Goal: Book appointment/travel/reservation

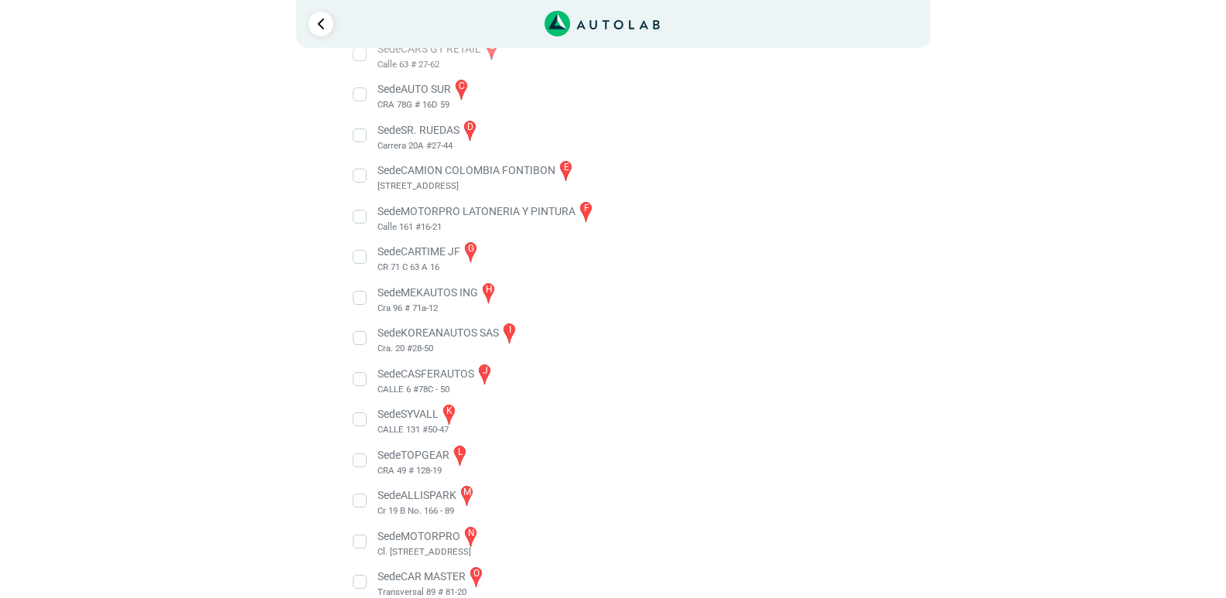
scroll to position [373, 0]
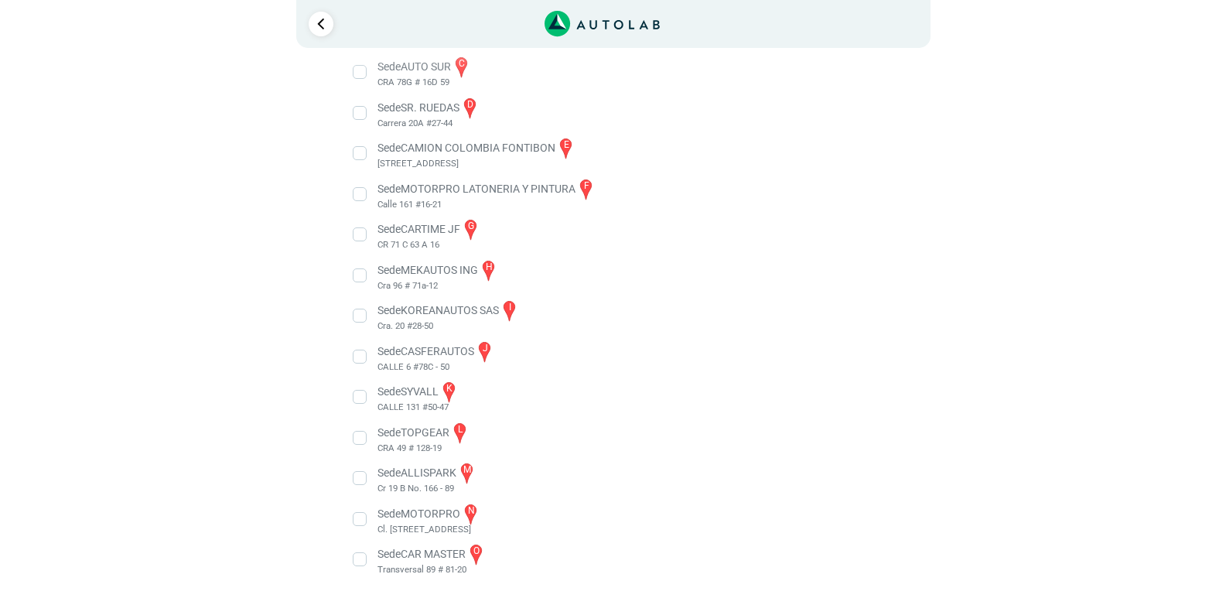
click at [363, 518] on li "Sede MOTORPRO n Cl. [STREET_ADDRESS]" at bounding box center [613, 519] width 542 height 35
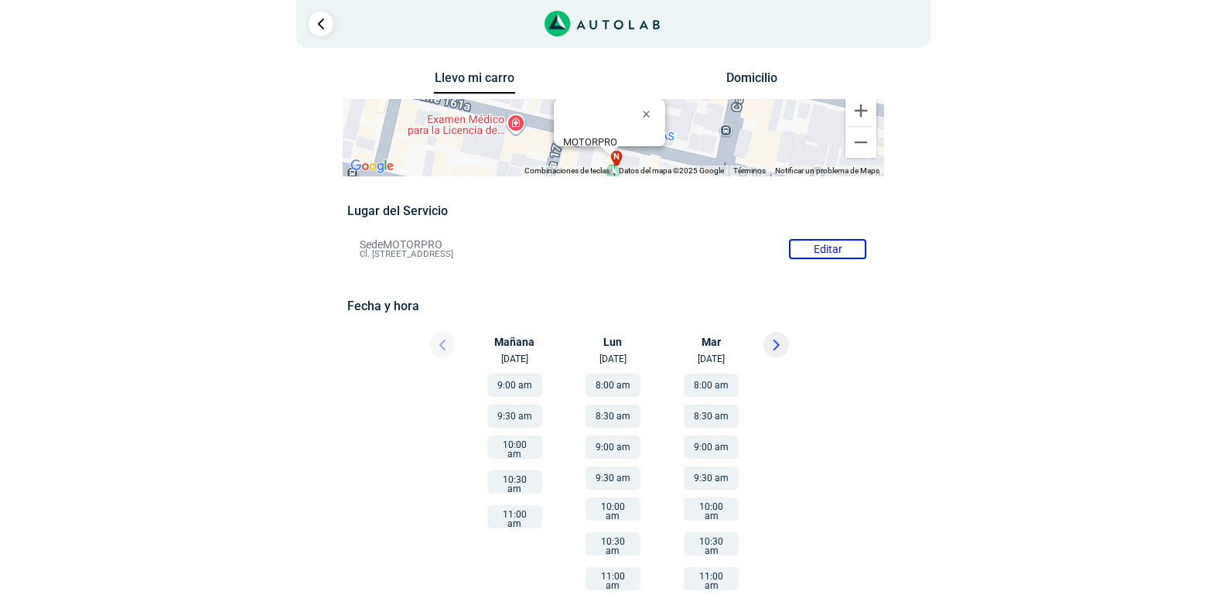
click at [605, 508] on button "10:00 am" at bounding box center [612, 508] width 55 height 23
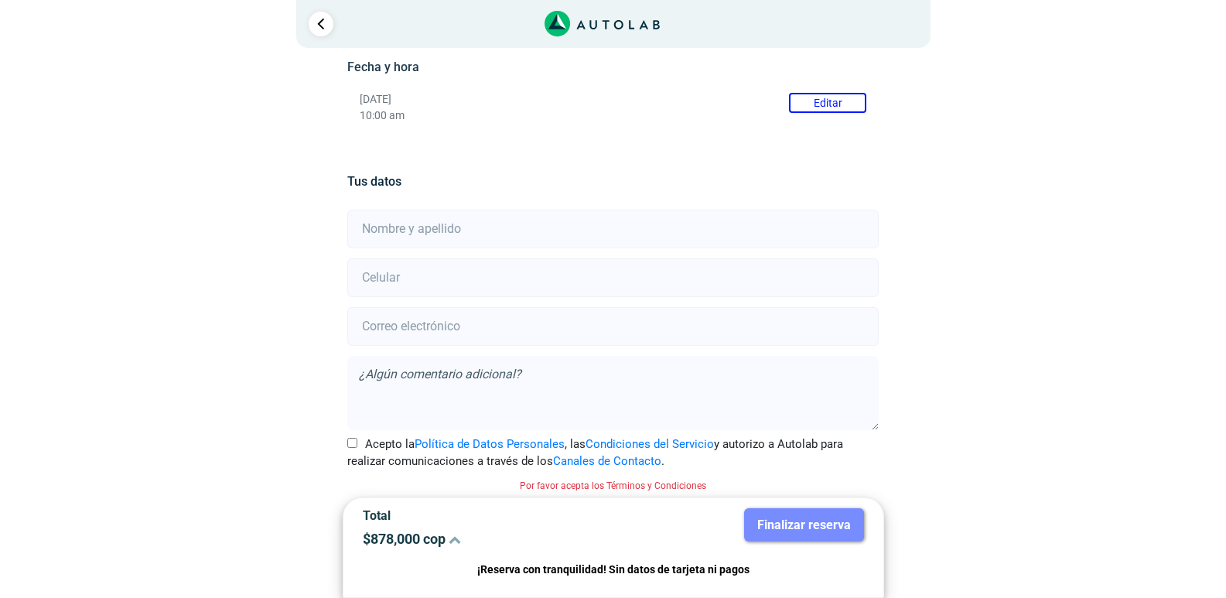
scroll to position [243, 0]
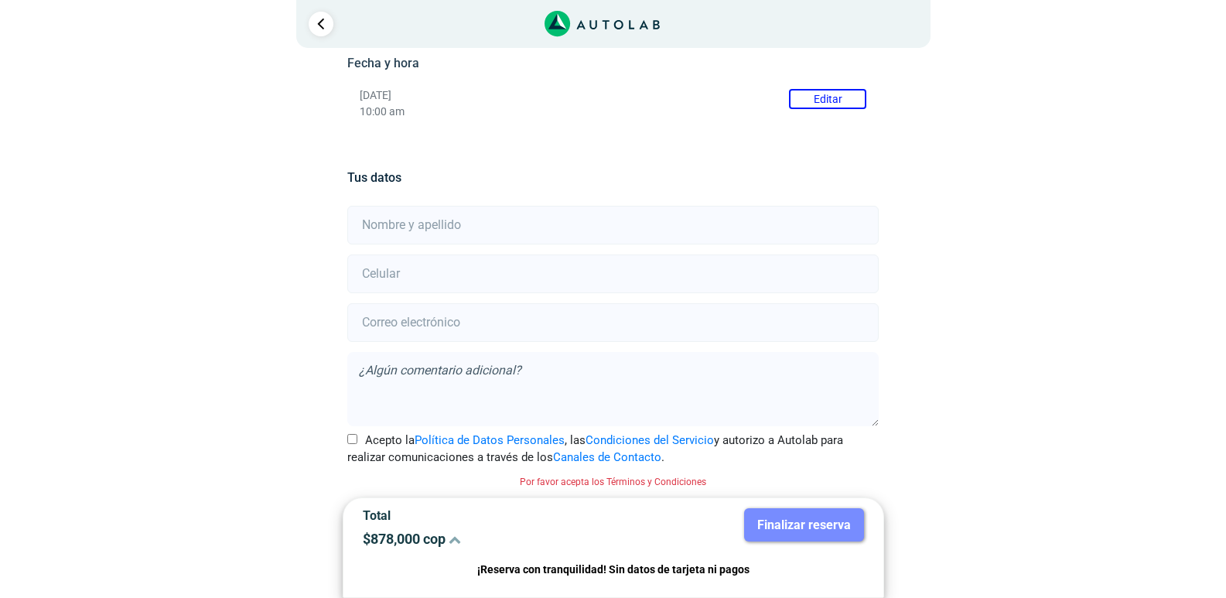
click at [356, 443] on input "Acepto la Política de Datos Personales , las Condiciones del Servicio y autoriz…" at bounding box center [352, 439] width 10 height 10
checkbox input "true"
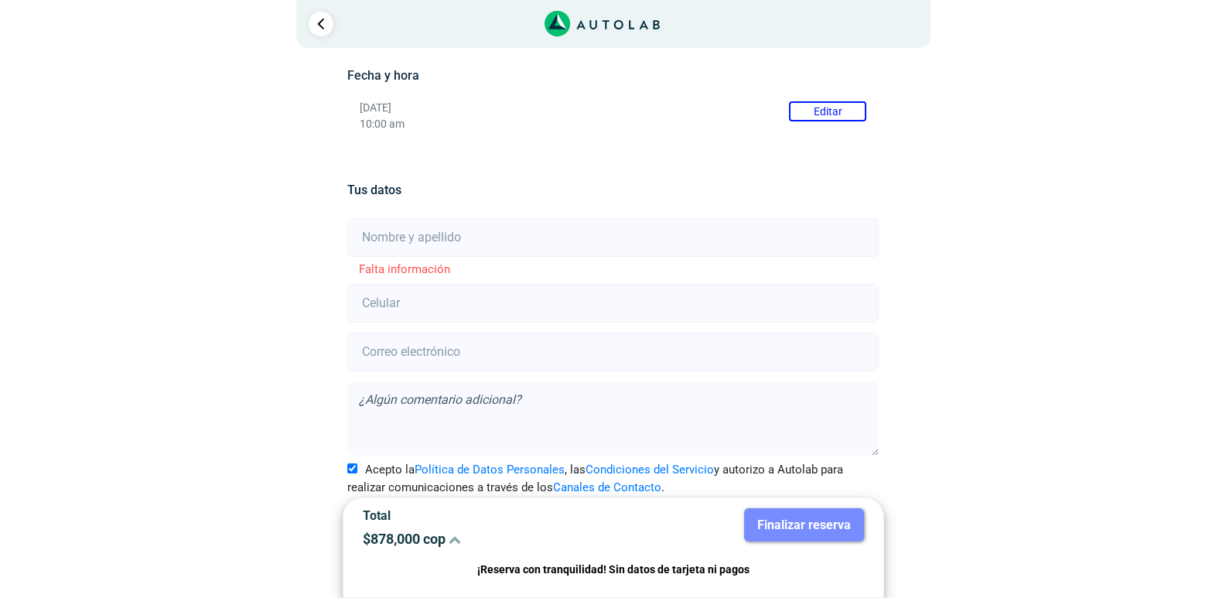
scroll to position [240, 0]
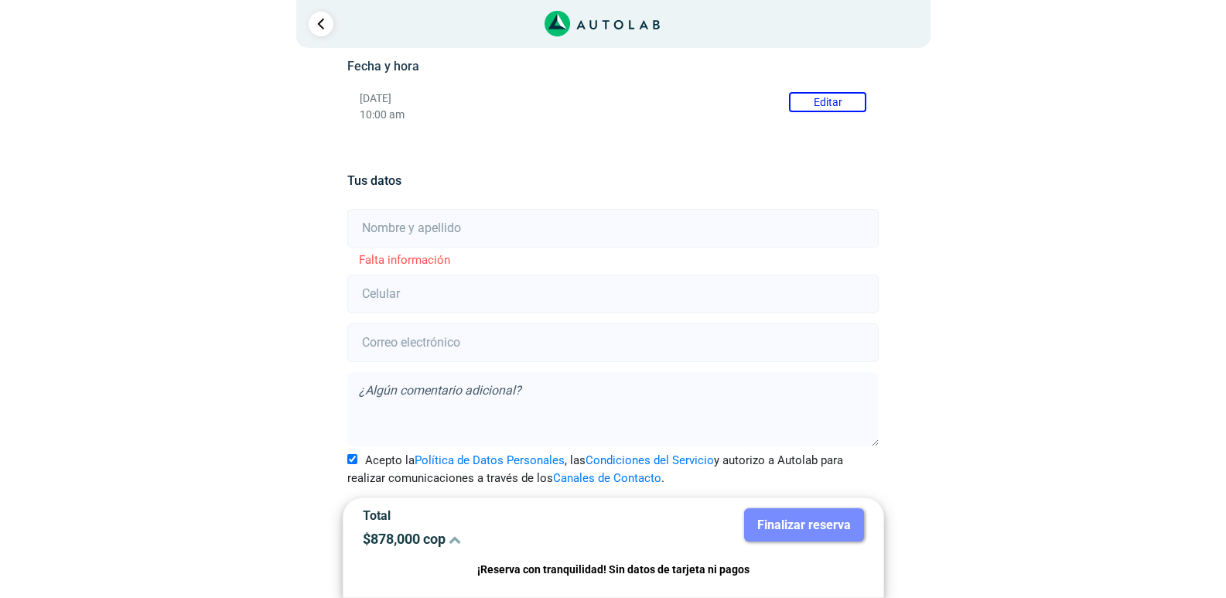
click at [421, 236] on input "text" at bounding box center [612, 228] width 531 height 39
type input "[PERSON_NAME]"
type input "[EMAIL_ADDRESS][DOMAIN_NAME]"
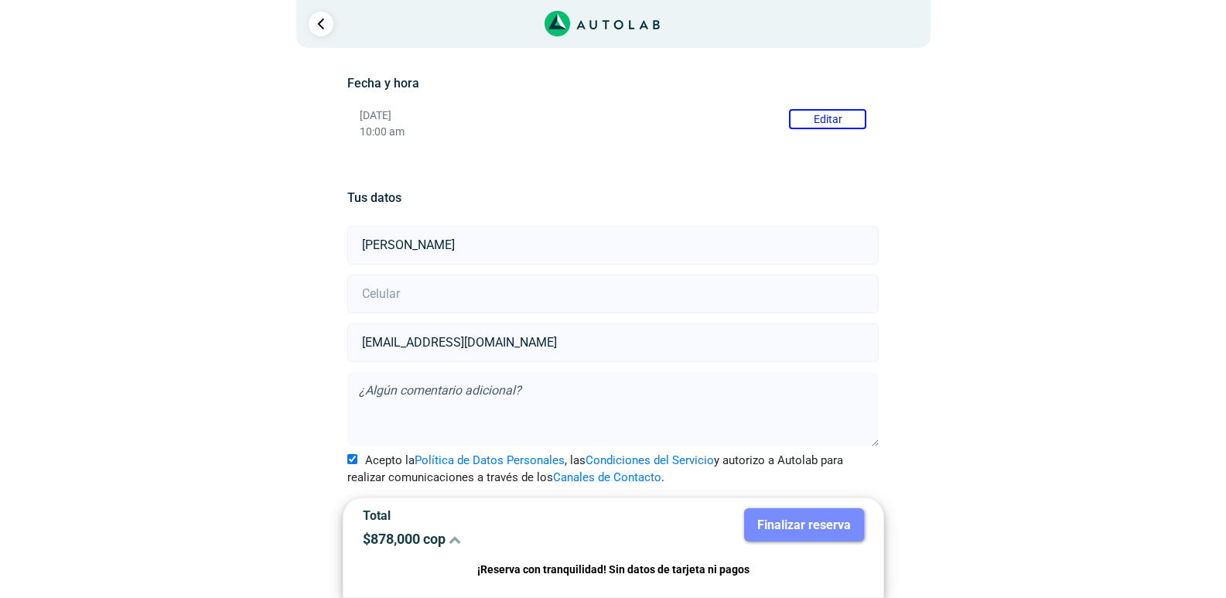
click at [432, 401] on textarea at bounding box center [612, 409] width 531 height 74
